Goal: Find contact information: Find contact information

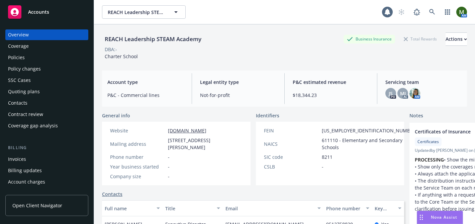
click at [45, 55] on div "Policies" at bounding box center [47, 57] width 78 height 11
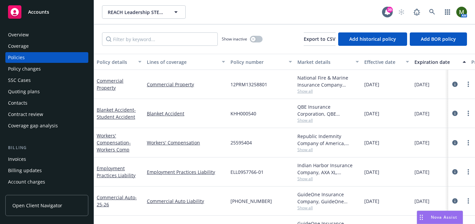
scroll to position [50, 0]
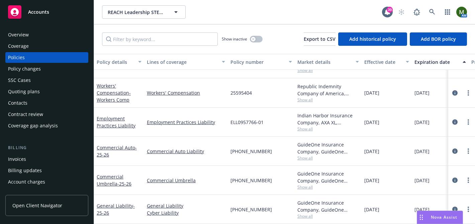
click at [34, 97] on div "Overview Coverage Policies Policy changes SSC Cases Quoting plans Contacts Cont…" at bounding box center [46, 80] width 83 height 102
click at [34, 98] on div "Contacts" at bounding box center [47, 103] width 78 height 11
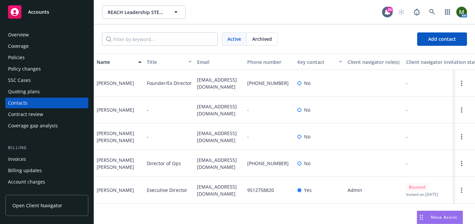
click at [210, 78] on span "[EMAIL_ADDRESS][DOMAIN_NAME]" at bounding box center [219, 83] width 45 height 14
copy span "[EMAIL_ADDRESS][DOMAIN_NAME]"
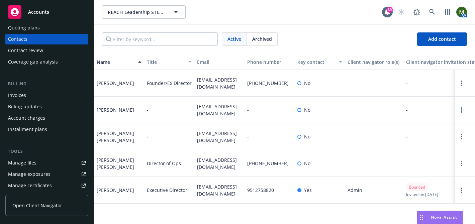
scroll to position [71, 0]
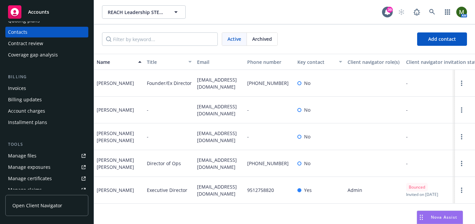
click at [34, 152] on div "Manage files" at bounding box center [22, 155] width 28 height 11
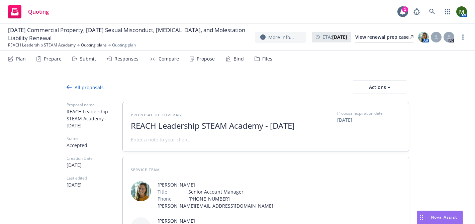
scroll to position [306, 0]
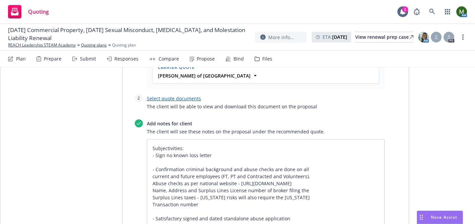
type textarea "x"
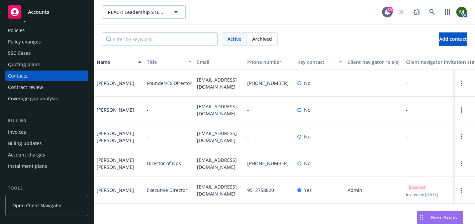
scroll to position [8, 0]
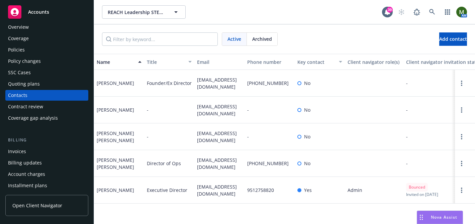
click at [122, 110] on div "[PERSON_NAME]" at bounding box center [115, 109] width 37 height 7
copy div "[PERSON_NAME]"
click at [110, 192] on div "[PERSON_NAME]" at bounding box center [115, 190] width 37 height 7
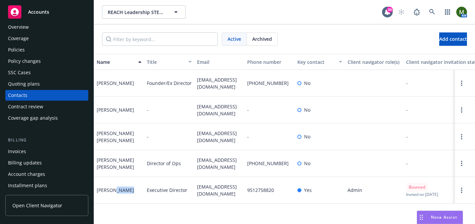
click at [110, 192] on div "[PERSON_NAME]" at bounding box center [115, 190] width 37 height 7
copy div "[PERSON_NAME]"
click at [55, 32] on div "Overview" at bounding box center [47, 27] width 78 height 11
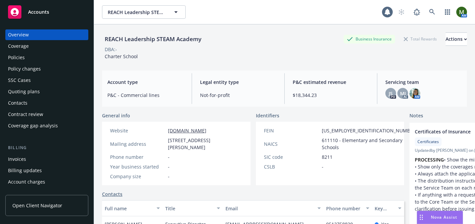
click at [151, 40] on div "REACH Leadership STEAM Academy" at bounding box center [153, 39] width 102 height 9
copy div "REACH Leadership STEAM Academy"
click at [137, 40] on div "REACH Leadership STEAM Academy" at bounding box center [153, 39] width 102 height 9
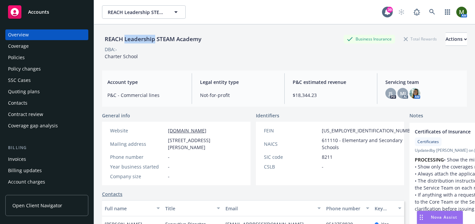
click at [137, 40] on div "REACH Leadership STEAM Academy" at bounding box center [153, 39] width 102 height 9
click at [46, 57] on div "Policies" at bounding box center [47, 57] width 78 height 11
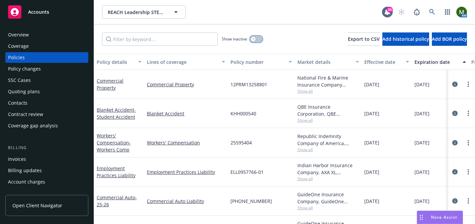
click at [255, 42] on button "button" at bounding box center [256, 39] width 13 height 7
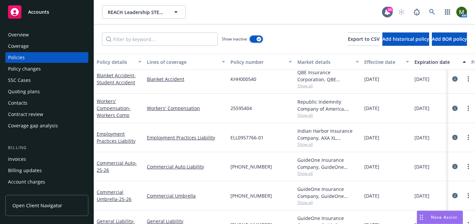
scroll to position [650, 0]
click at [39, 92] on div "Quoting plans" at bounding box center [47, 91] width 78 height 11
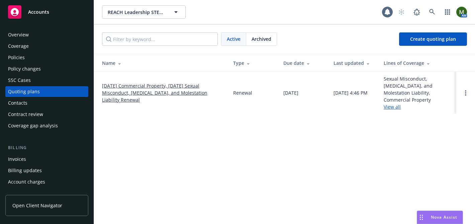
click at [147, 82] on link "[DATE] Commercial Property, [DATE] Sexual Misconduct, [MEDICAL_DATA], and Moles…" at bounding box center [162, 92] width 120 height 21
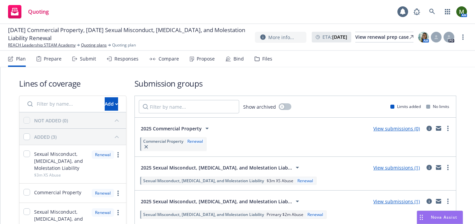
click at [263, 66] on div "Files" at bounding box center [263, 59] width 18 height 16
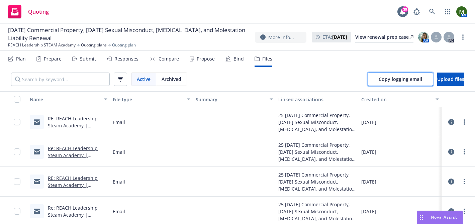
click at [378, 78] on span "Copy logging email" at bounding box center [399, 79] width 43 height 6
